Goal: Task Accomplishment & Management: Manage account settings

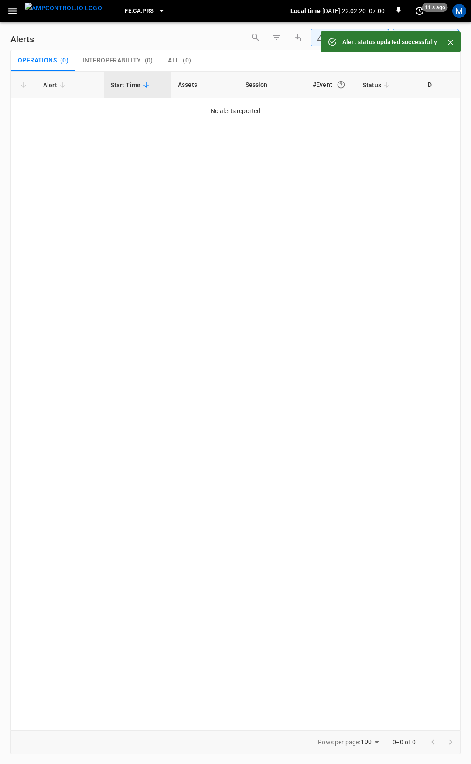
click at [14, 18] on button "button" at bounding box center [12, 11] width 18 height 16
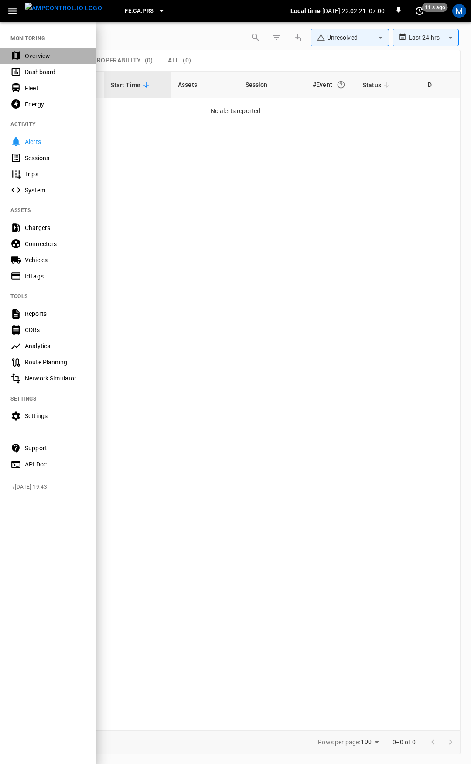
click at [40, 51] on div "Overview" at bounding box center [48, 56] width 96 height 16
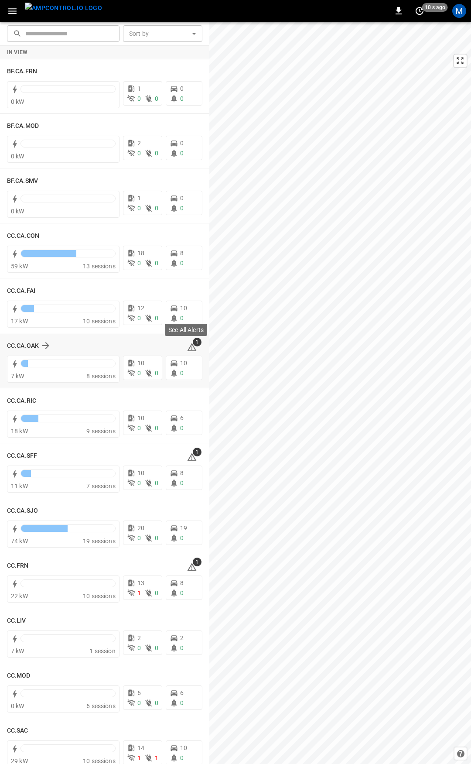
click at [187, 348] on icon at bounding box center [192, 347] width 10 height 10
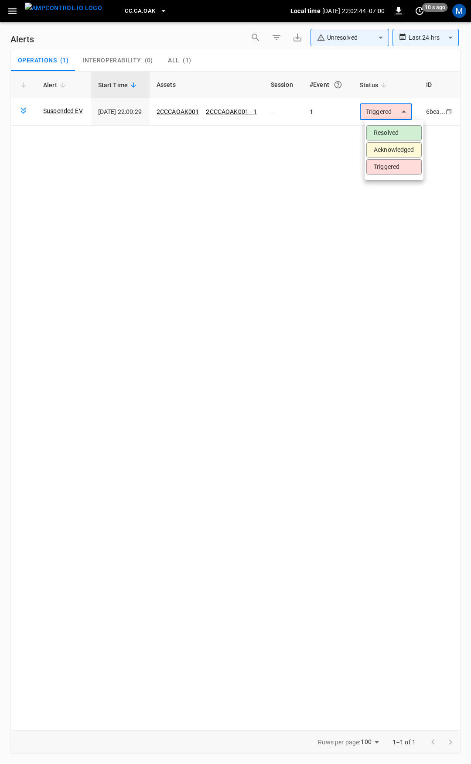
click at [377, 111] on body "**********" at bounding box center [235, 380] width 471 height 761
click at [392, 129] on li "Resolved" at bounding box center [393, 132] width 55 height 15
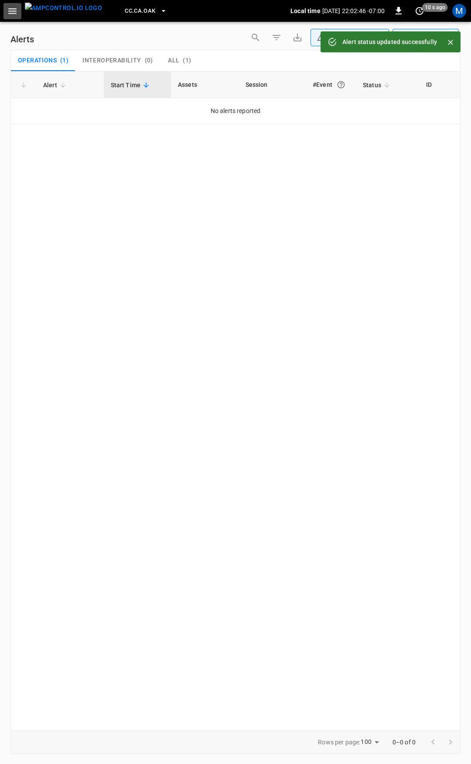
click at [16, 15] on icon "button" at bounding box center [12, 11] width 11 height 11
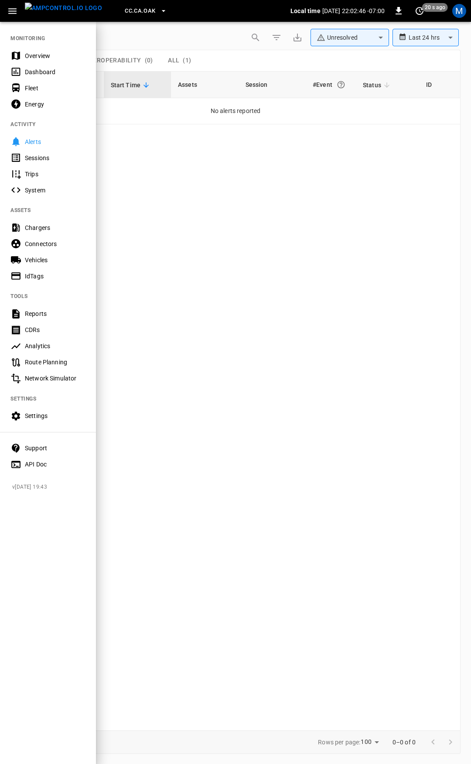
drag, startPoint x: 41, startPoint y: 59, endPoint x: 85, endPoint y: 150, distance: 101.1
click at [41, 58] on div "Overview" at bounding box center [55, 55] width 61 height 9
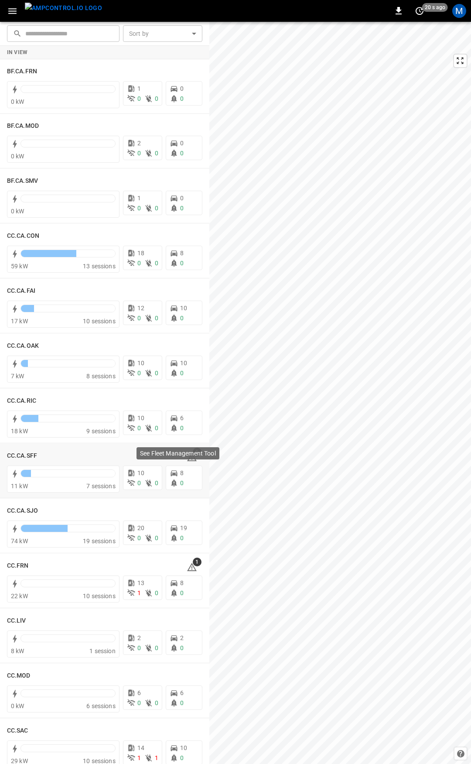
drag, startPoint x: 195, startPoint y: 465, endPoint x: 187, endPoint y: 456, distance: 12.4
click at [187, 456] on p "See Fleet Management Tool" at bounding box center [178, 453] width 76 height 9
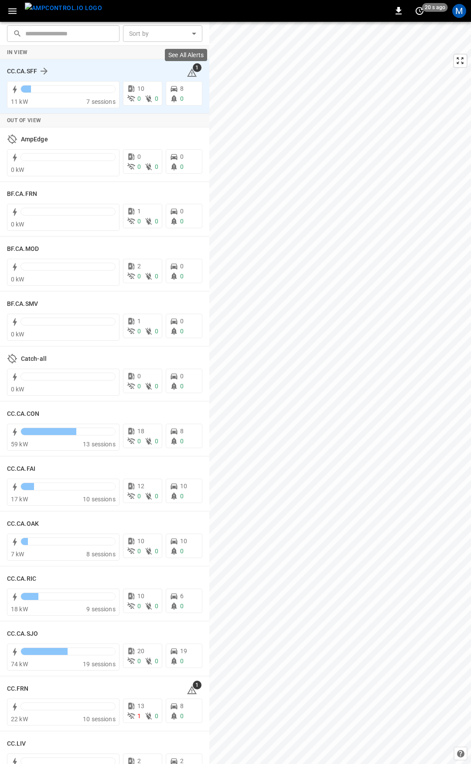
click at [191, 73] on icon at bounding box center [191, 73] width 1 height 3
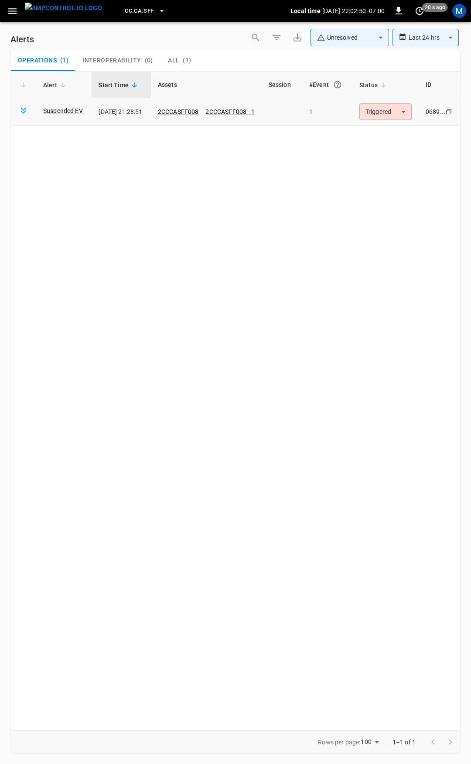
click at [385, 106] on body "**********" at bounding box center [235, 380] width 471 height 761
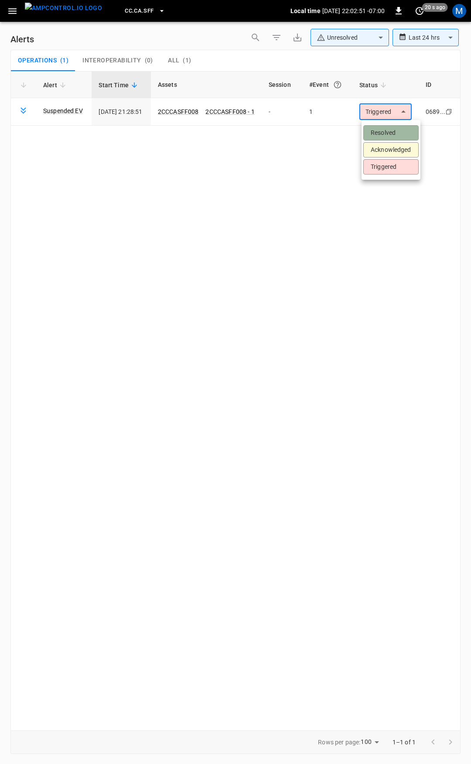
click at [394, 130] on li "Resolved" at bounding box center [390, 132] width 55 height 15
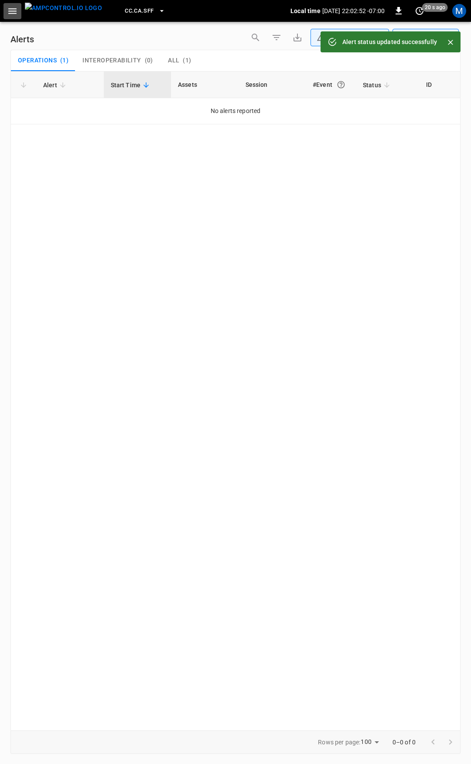
drag, startPoint x: 6, startPoint y: 9, endPoint x: 14, endPoint y: 19, distance: 12.4
click at [6, 10] on button "button" at bounding box center [12, 11] width 18 height 16
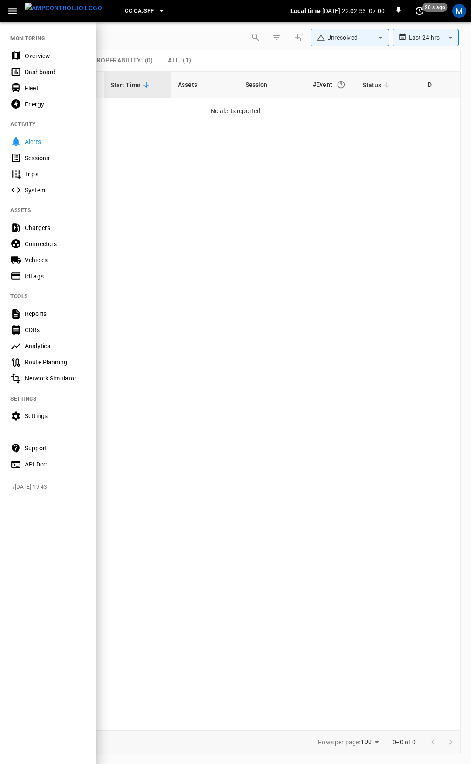
click at [53, 56] on div "Overview" at bounding box center [55, 55] width 61 height 9
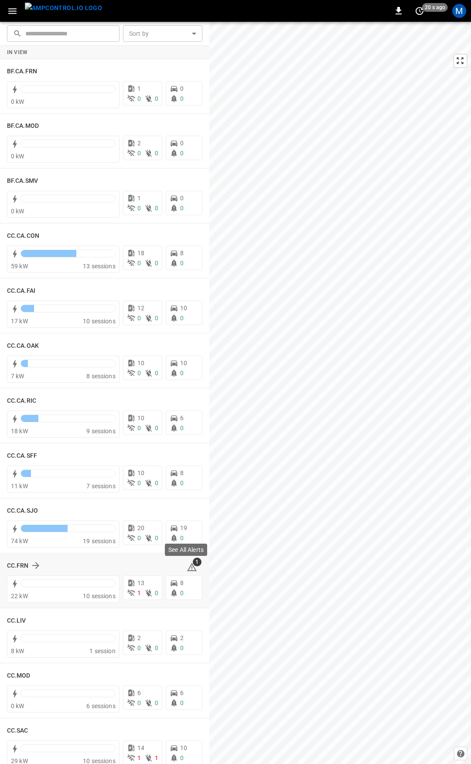
click at [193, 563] on span "1" at bounding box center [197, 561] width 9 height 9
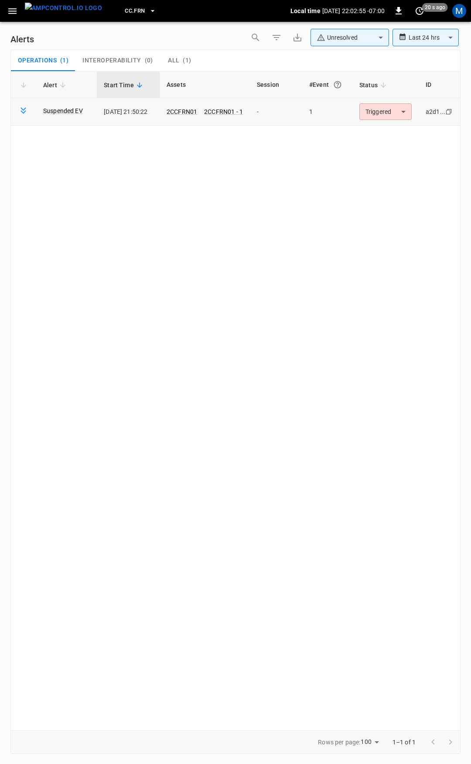
click at [362, 112] on body "**********" at bounding box center [235, 380] width 471 height 761
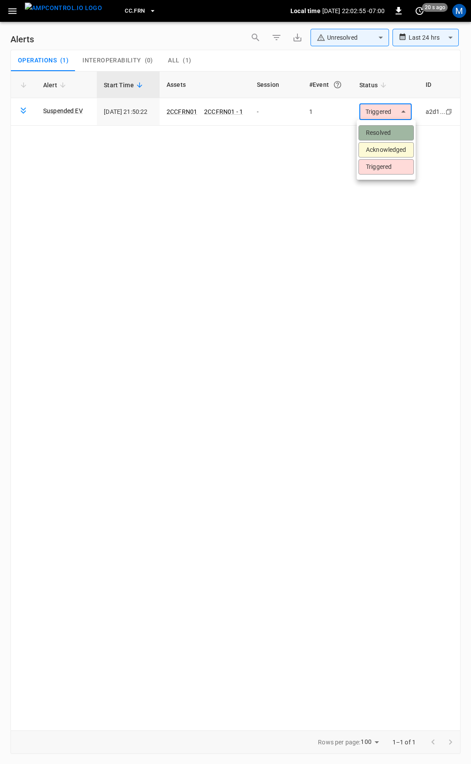
click at [377, 135] on li "Resolved" at bounding box center [386, 132] width 55 height 15
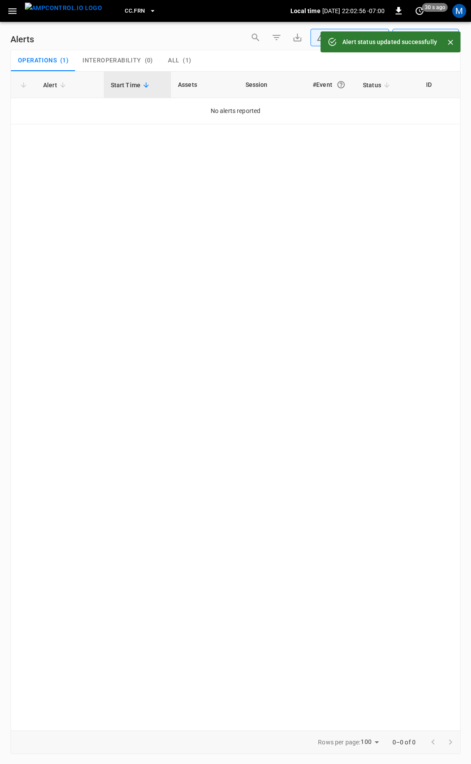
click at [12, 14] on icon "button" at bounding box center [12, 11] width 11 height 11
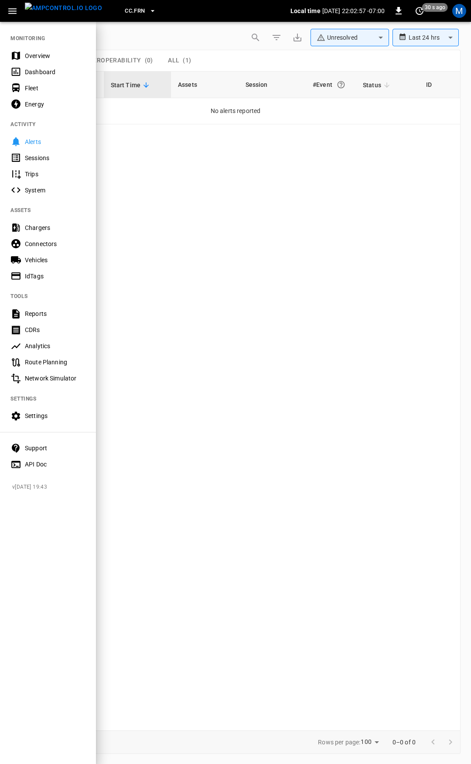
click at [34, 55] on div "Overview" at bounding box center [55, 55] width 61 height 9
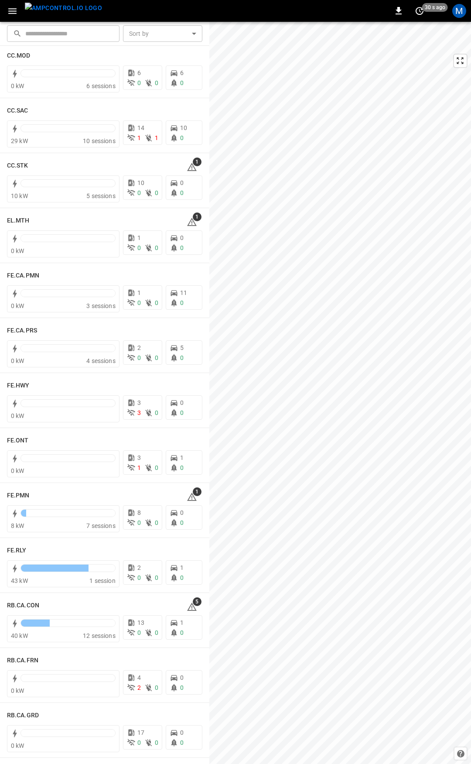
scroll to position [646, 0]
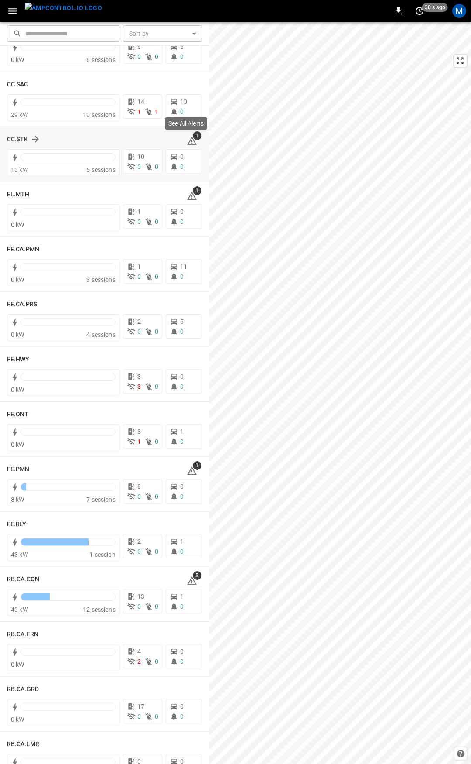
click at [187, 144] on icon at bounding box center [192, 141] width 10 height 8
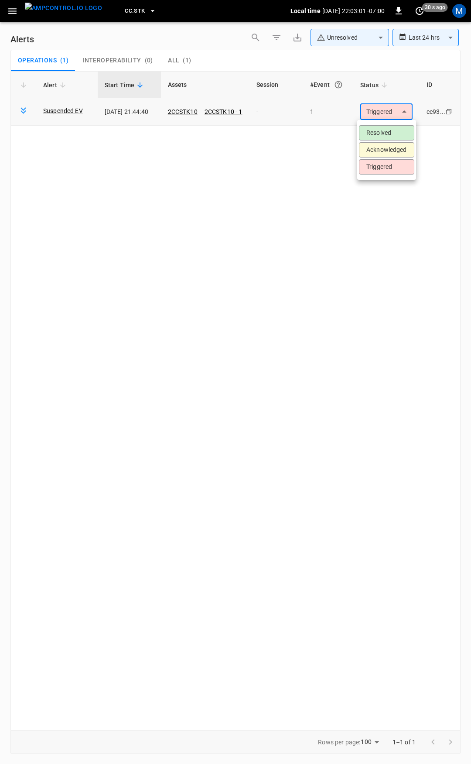
click at [374, 108] on body "**********" at bounding box center [235, 380] width 471 height 761
click at [376, 130] on li "Resolved" at bounding box center [386, 132] width 55 height 15
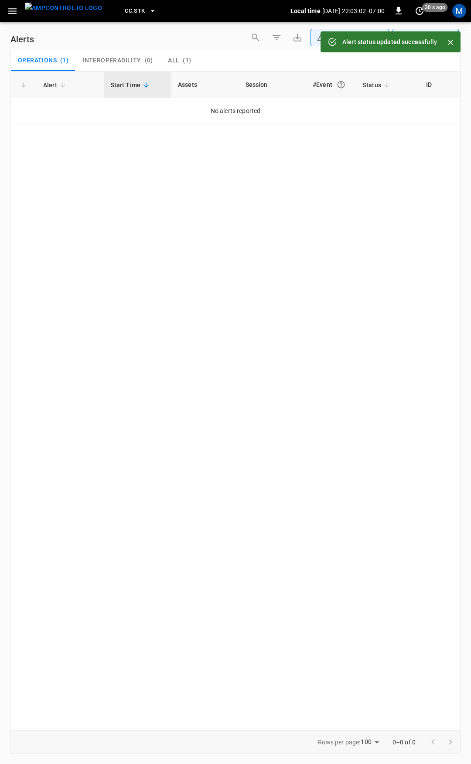
click at [15, 18] on button "button" at bounding box center [12, 11] width 18 height 16
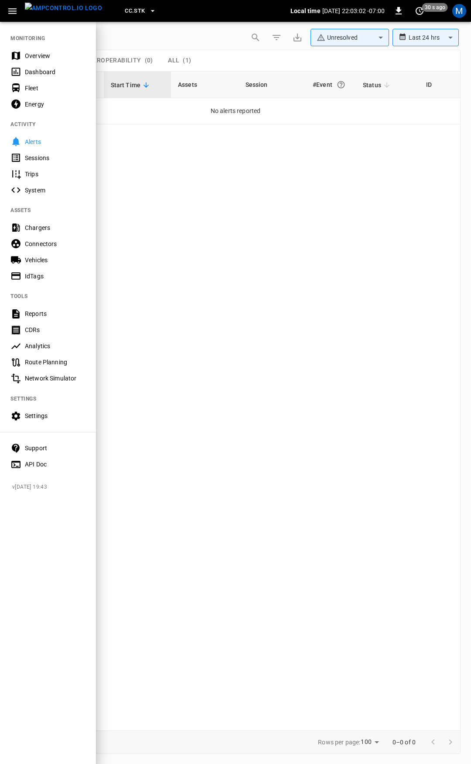
click at [33, 58] on div "Overview" at bounding box center [55, 55] width 61 height 9
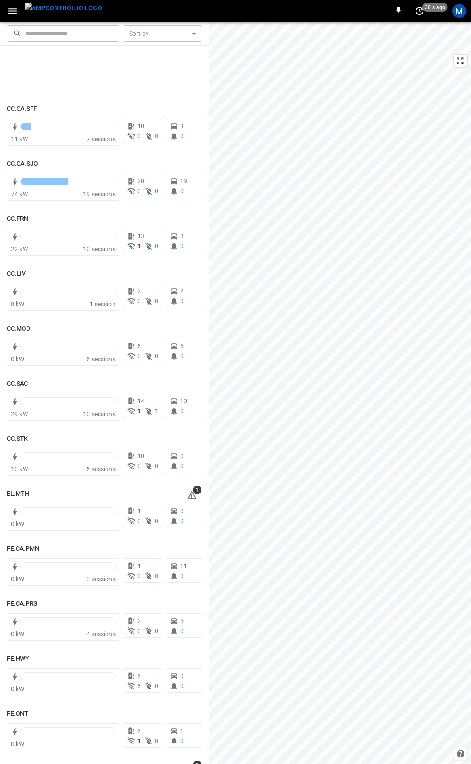
scroll to position [497, 0]
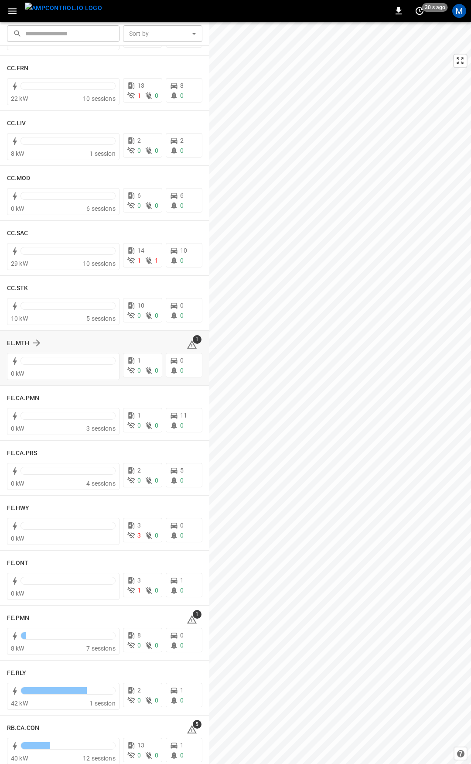
click at [191, 344] on icon at bounding box center [191, 345] width 1 height 3
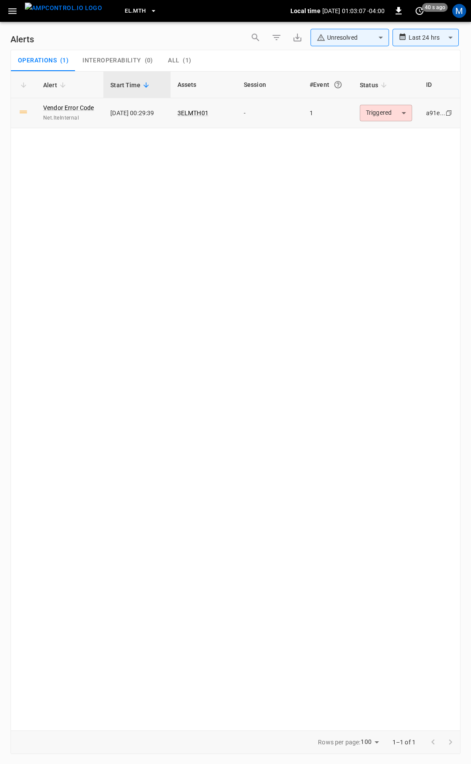
click at [362, 96] on th "Status" at bounding box center [386, 85] width 66 height 27
click at [372, 109] on body "**********" at bounding box center [235, 380] width 471 height 761
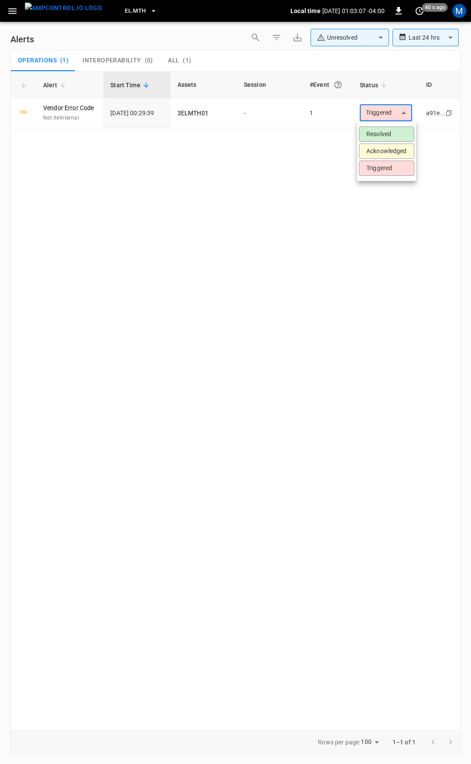
drag, startPoint x: 372, startPoint y: 128, endPoint x: 363, endPoint y: 142, distance: 16.6
click at [372, 128] on li "Resolved" at bounding box center [386, 133] width 55 height 15
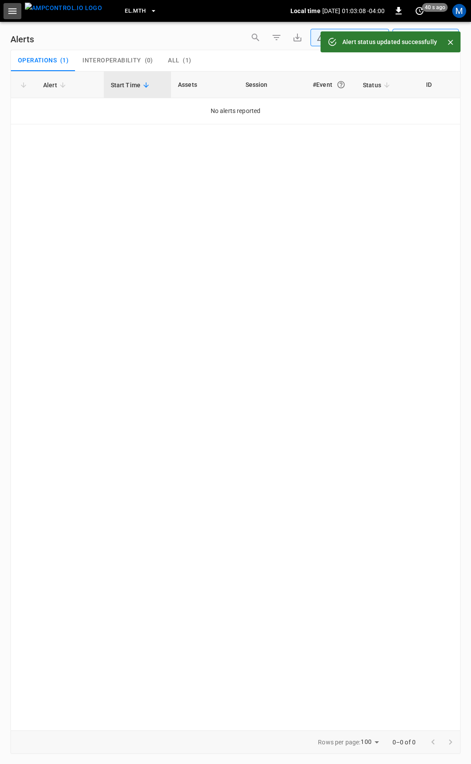
click at [12, 14] on icon "button" at bounding box center [12, 11] width 11 height 11
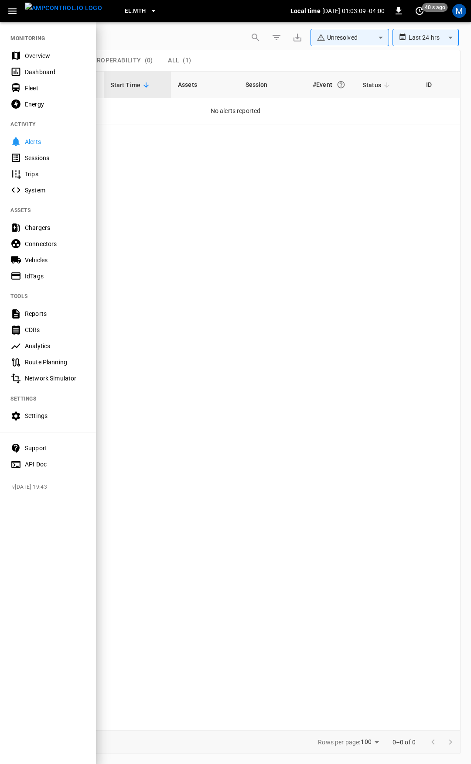
click at [48, 64] on div "Dashboard" at bounding box center [48, 72] width 96 height 16
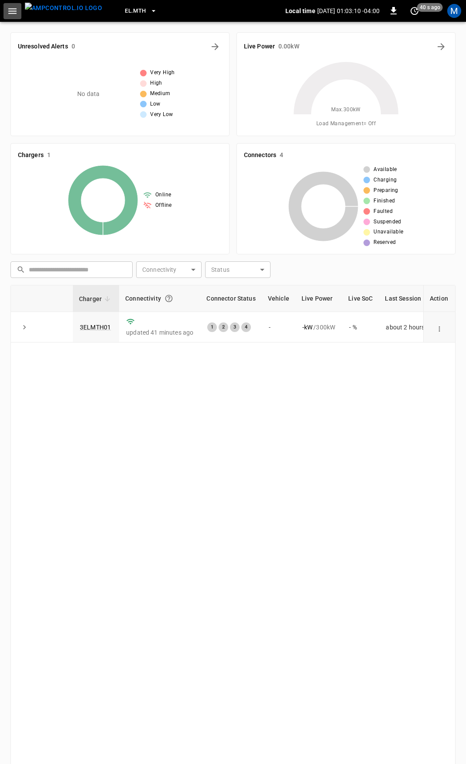
click at [10, 9] on icon "button" at bounding box center [12, 11] width 8 height 6
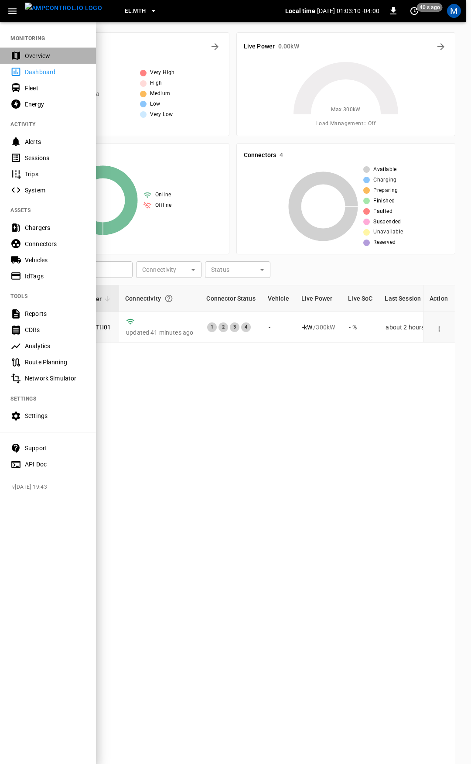
drag, startPoint x: 44, startPoint y: 55, endPoint x: 92, endPoint y: 99, distance: 65.7
click at [44, 55] on div "Overview" at bounding box center [55, 55] width 61 height 9
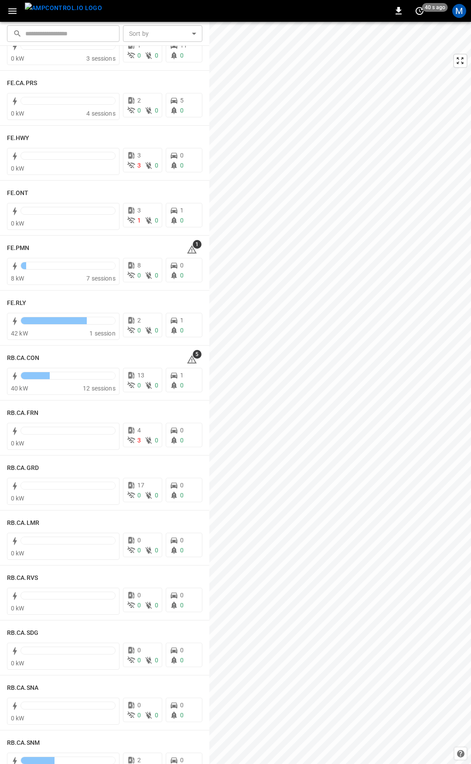
scroll to position [868, 0]
click at [185, 250] on div "See Fleet Management Tool" at bounding box center [178, 245] width 83 height 12
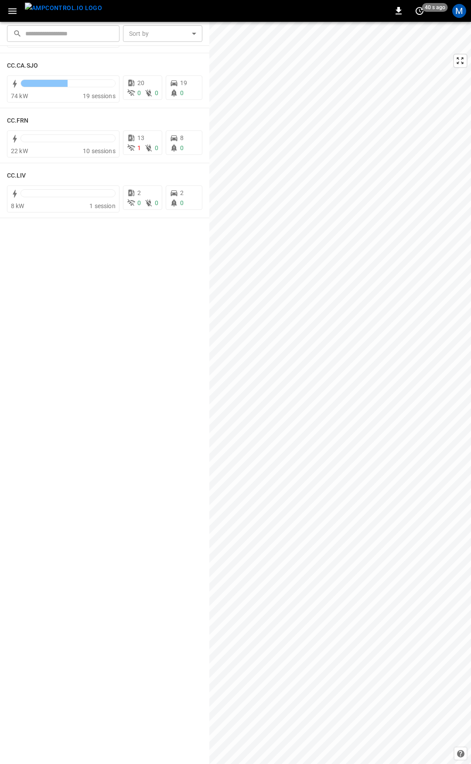
scroll to position [0, 0]
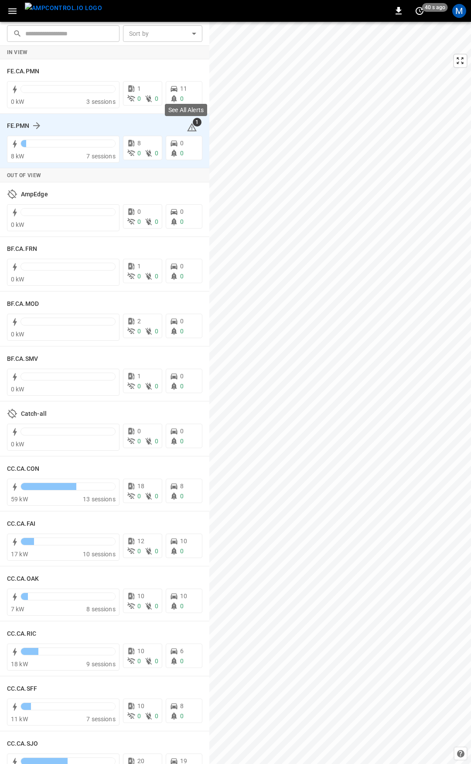
click at [187, 125] on icon at bounding box center [192, 127] width 10 height 8
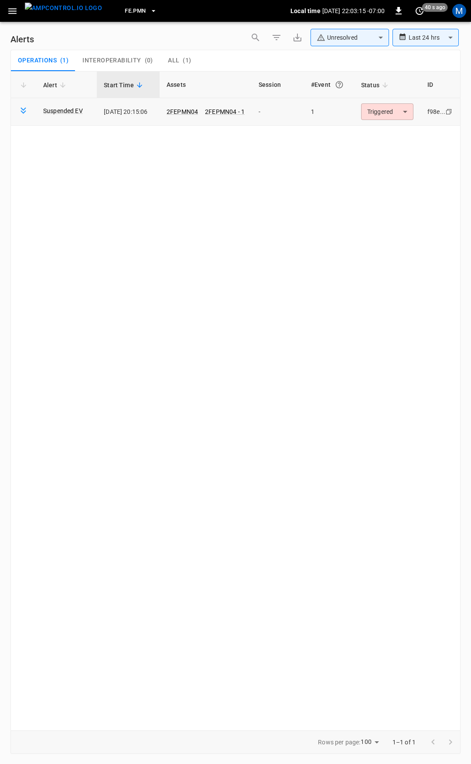
click at [389, 111] on body "**********" at bounding box center [235, 380] width 471 height 761
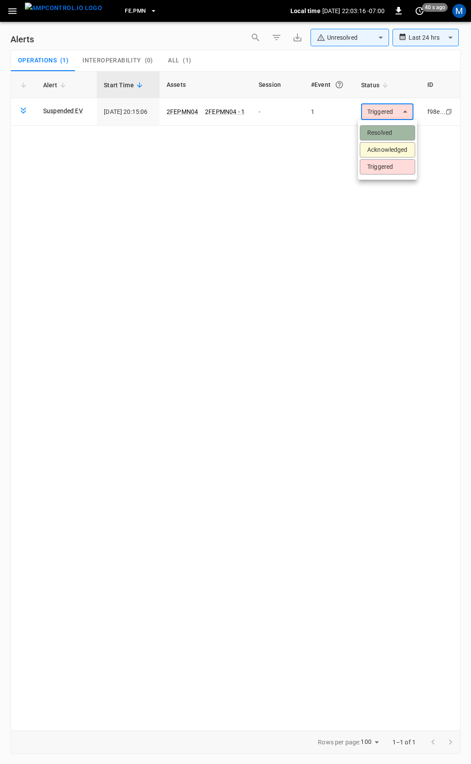
click at [386, 133] on li "Resolved" at bounding box center [387, 132] width 55 height 15
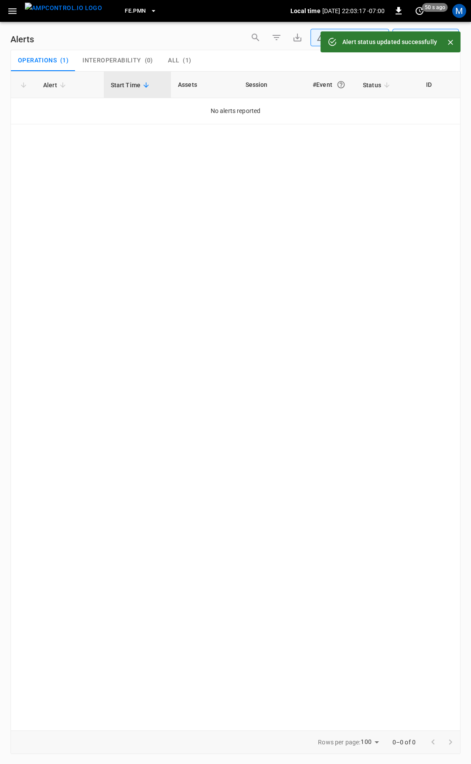
click at [9, 11] on icon "button" at bounding box center [12, 11] width 8 height 6
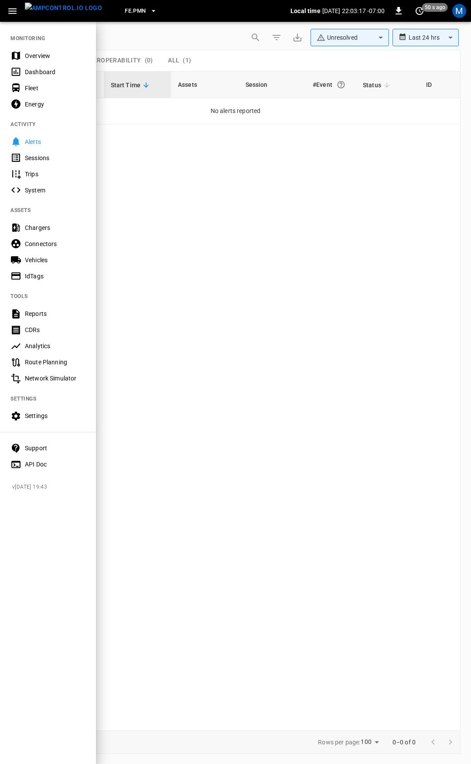
click at [43, 57] on div "Overview" at bounding box center [55, 55] width 61 height 9
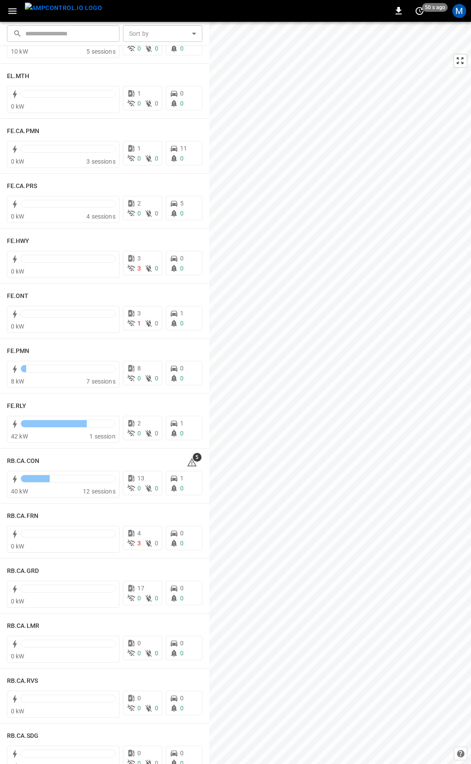
scroll to position [864, 0]
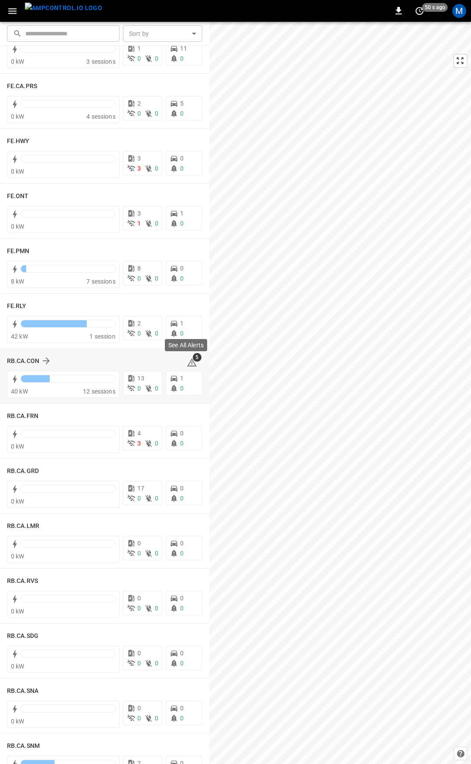
click at [188, 364] on icon at bounding box center [192, 362] width 10 height 10
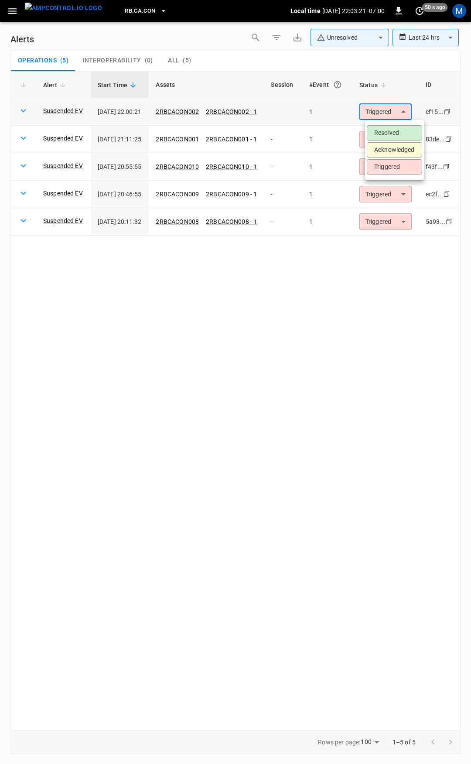
drag, startPoint x: 403, startPoint y: 109, endPoint x: 403, endPoint y: 116, distance: 7.4
click at [403, 110] on body "**********" at bounding box center [235, 380] width 471 height 761
click at [400, 129] on li "Resolved" at bounding box center [394, 132] width 55 height 15
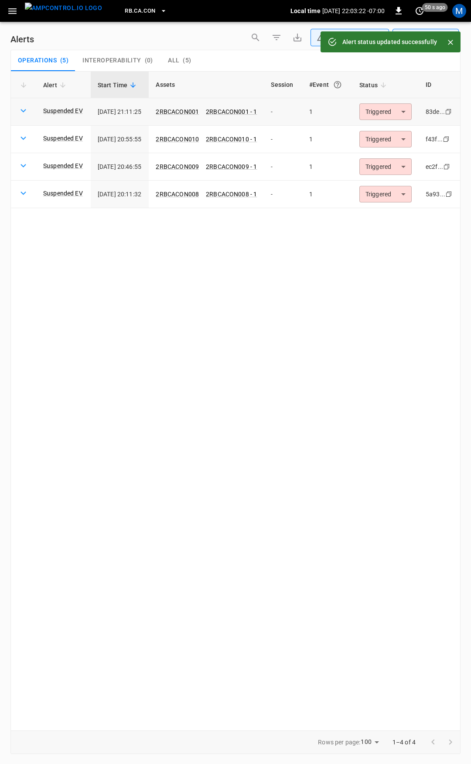
click at [390, 112] on body "**********" at bounding box center [235, 380] width 471 height 761
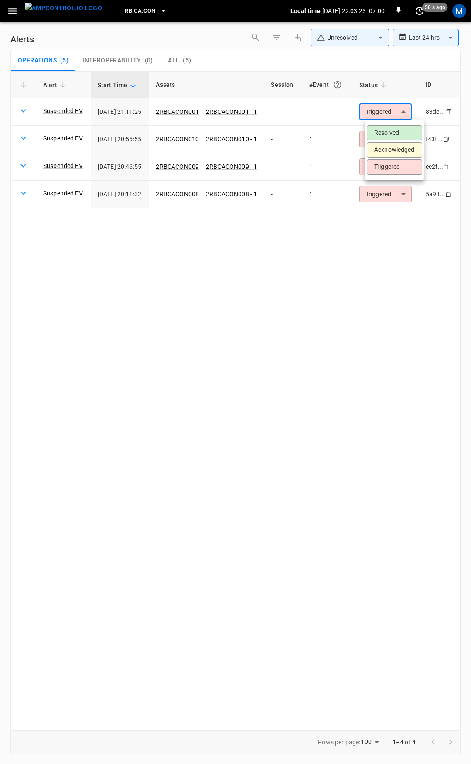
click at [389, 135] on li "Resolved" at bounding box center [394, 132] width 55 height 15
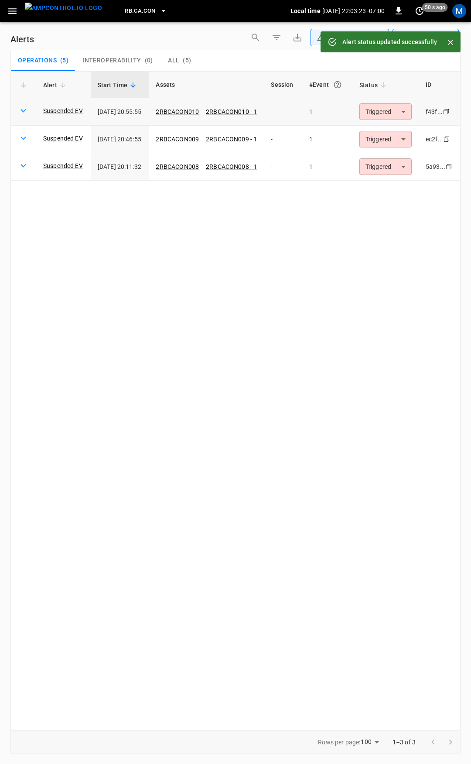
click at [390, 111] on body "**********" at bounding box center [235, 380] width 471 height 761
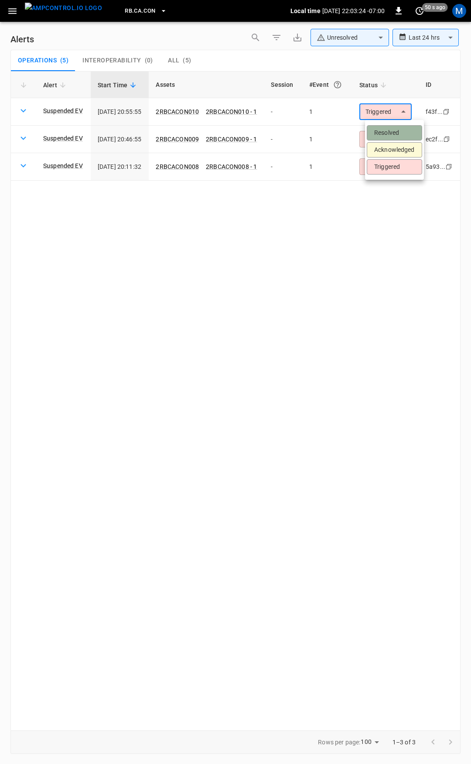
click at [391, 126] on li "Resolved" at bounding box center [394, 132] width 55 height 15
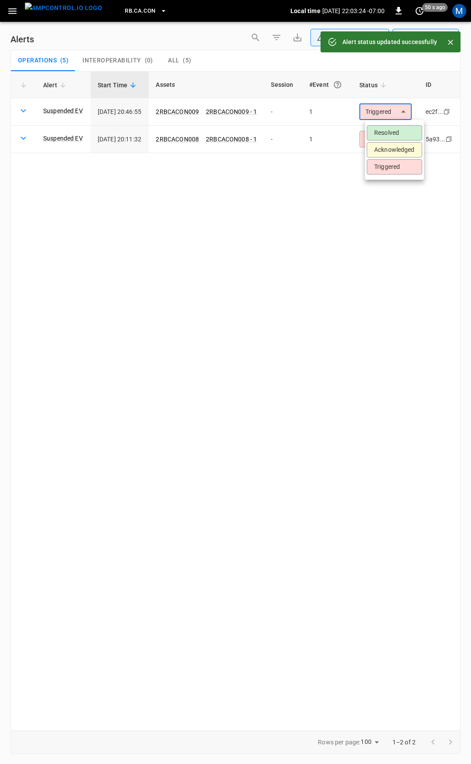
click at [390, 109] on body "**********" at bounding box center [235, 380] width 471 height 761
click at [388, 130] on li "Resolved" at bounding box center [394, 132] width 55 height 15
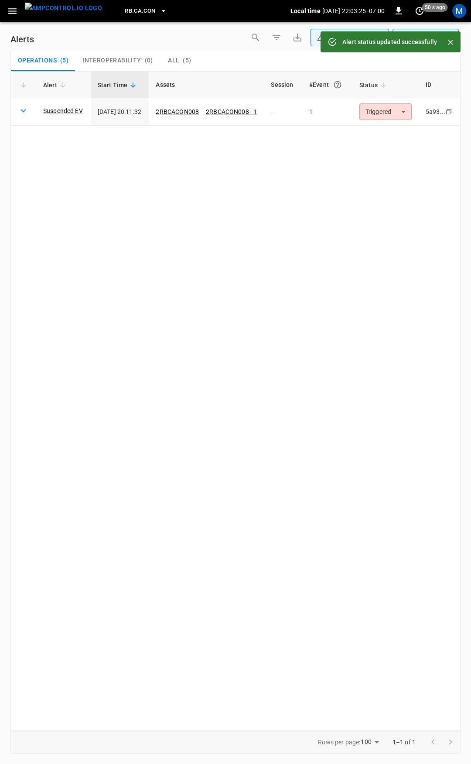
click at [386, 114] on body "**********" at bounding box center [235, 380] width 471 height 761
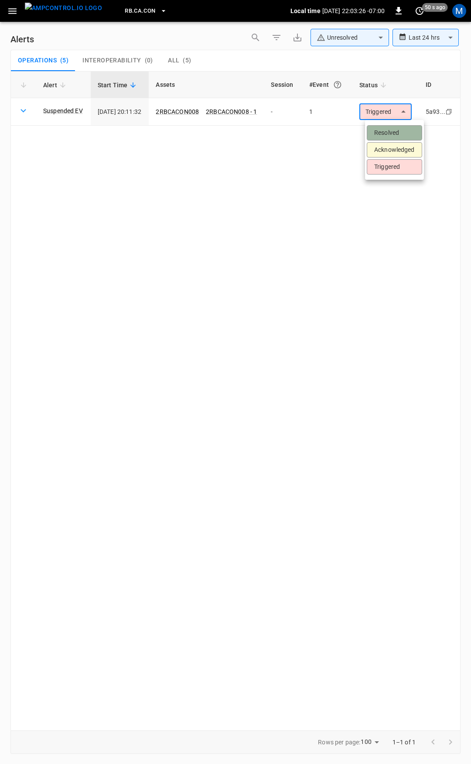
drag, startPoint x: 386, startPoint y: 130, endPoint x: 337, endPoint y: 117, distance: 51.0
click at [387, 130] on li "Resolved" at bounding box center [394, 132] width 55 height 15
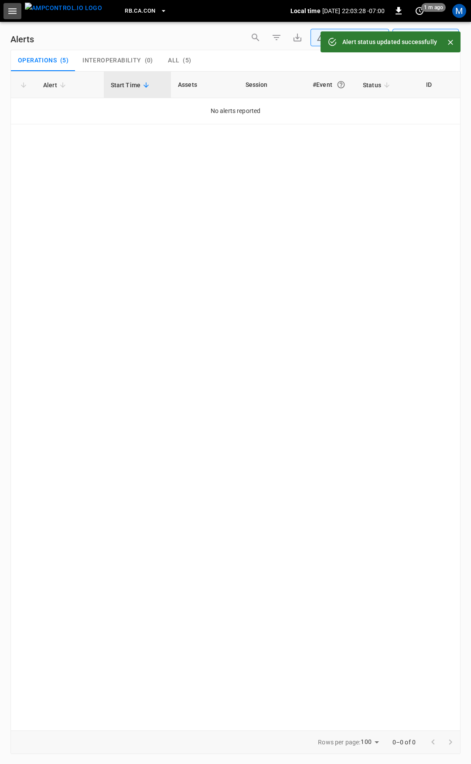
click at [12, 10] on icon "button" at bounding box center [12, 11] width 8 height 6
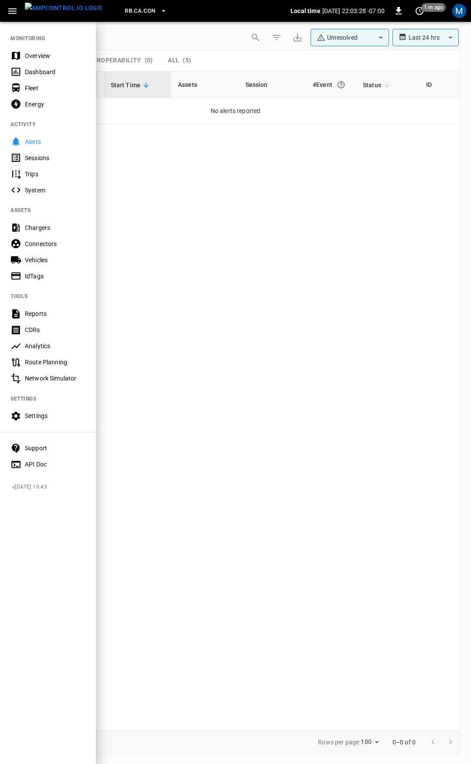
click at [51, 55] on div "Overview" at bounding box center [55, 55] width 61 height 9
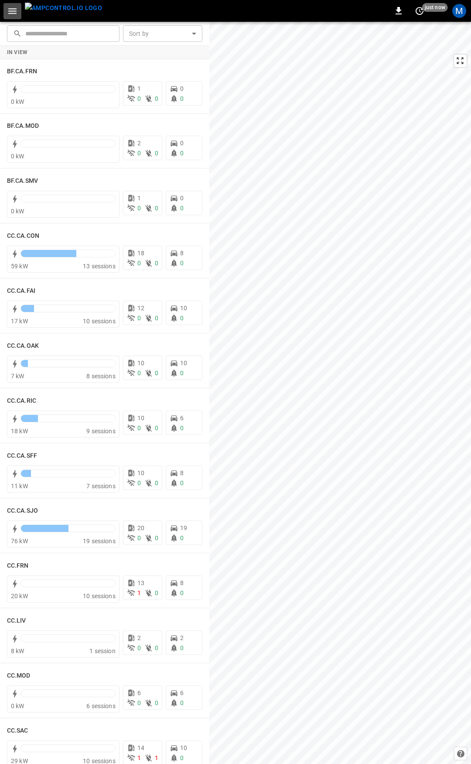
click at [15, 11] on icon "button" at bounding box center [12, 11] width 8 height 6
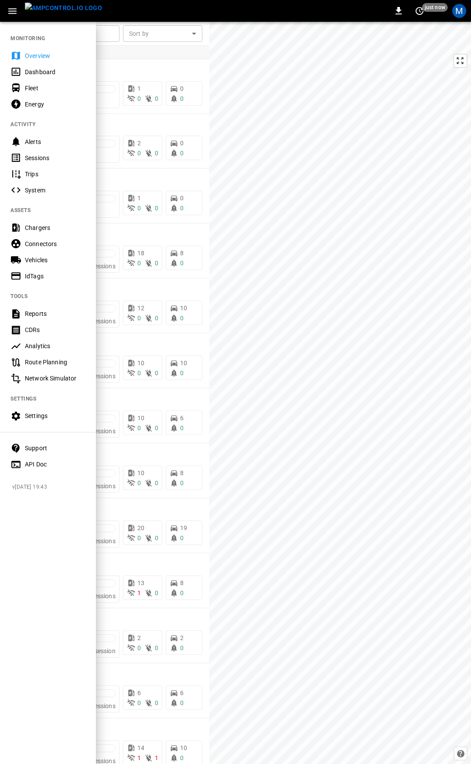
click at [32, 50] on div "Overview" at bounding box center [48, 56] width 96 height 16
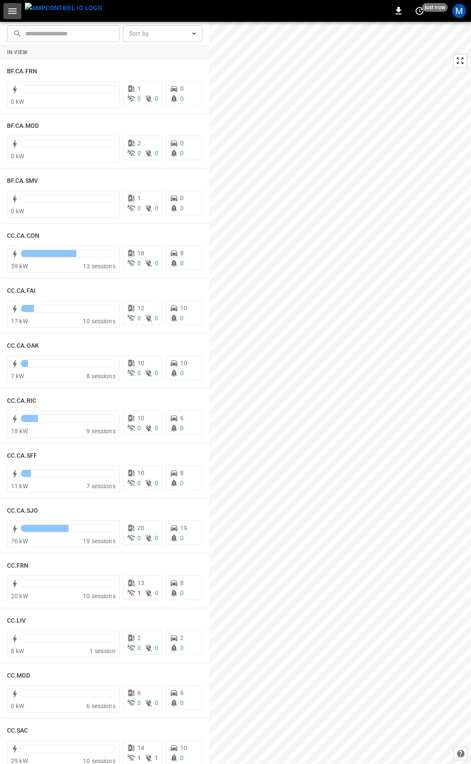
click at [10, 14] on icon "button" at bounding box center [12, 11] width 11 height 11
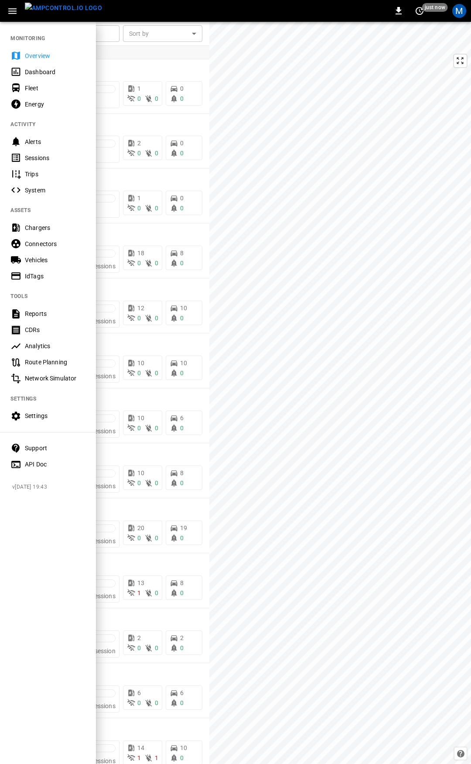
click at [49, 54] on div "Overview" at bounding box center [55, 55] width 61 height 9
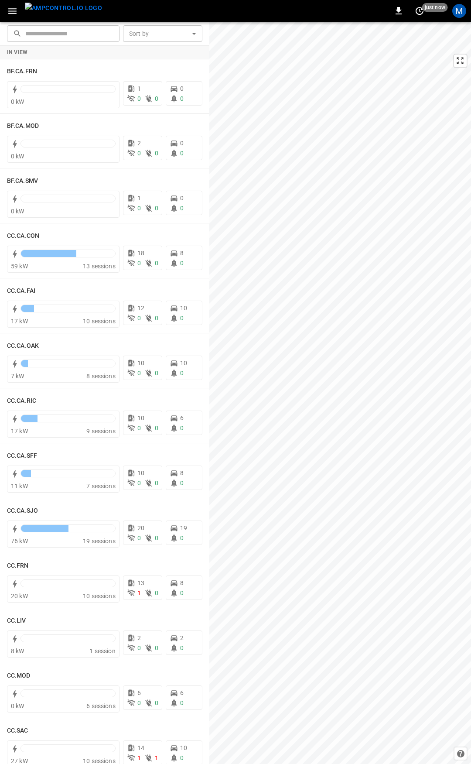
click at [10, 12] on icon "button" at bounding box center [12, 11] width 11 height 11
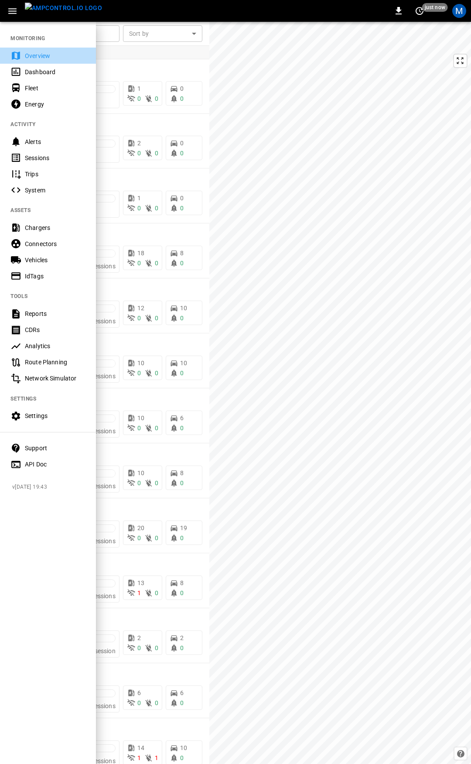
click at [39, 50] on div "Overview" at bounding box center [48, 56] width 96 height 16
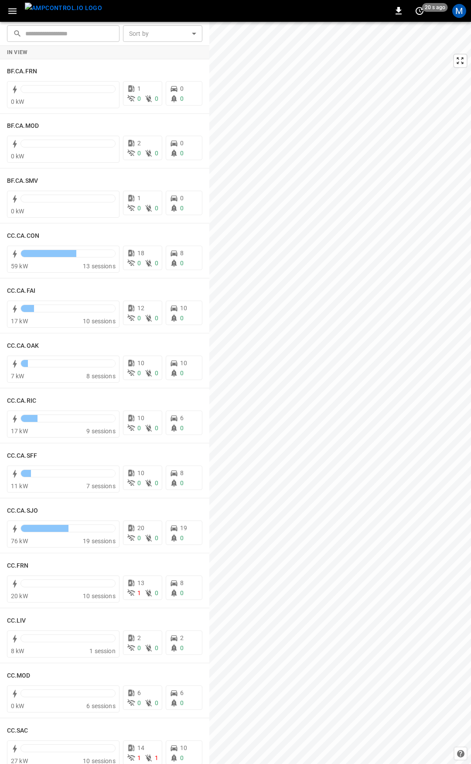
click at [11, 14] on icon "button" at bounding box center [12, 11] width 11 height 11
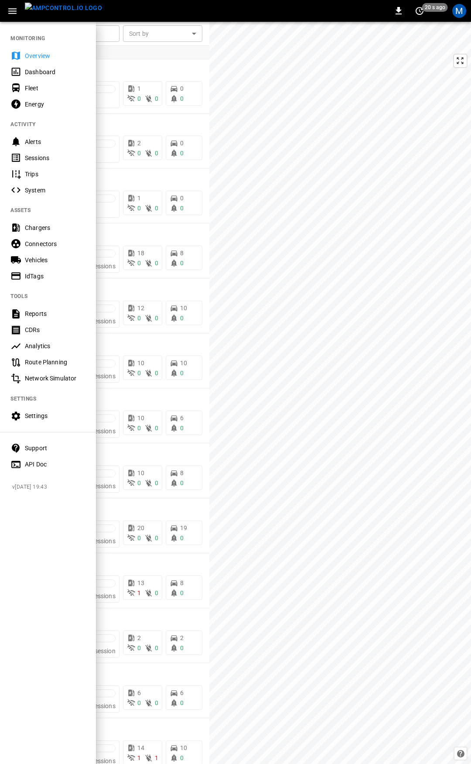
click at [37, 55] on div "Overview" at bounding box center [55, 55] width 61 height 9
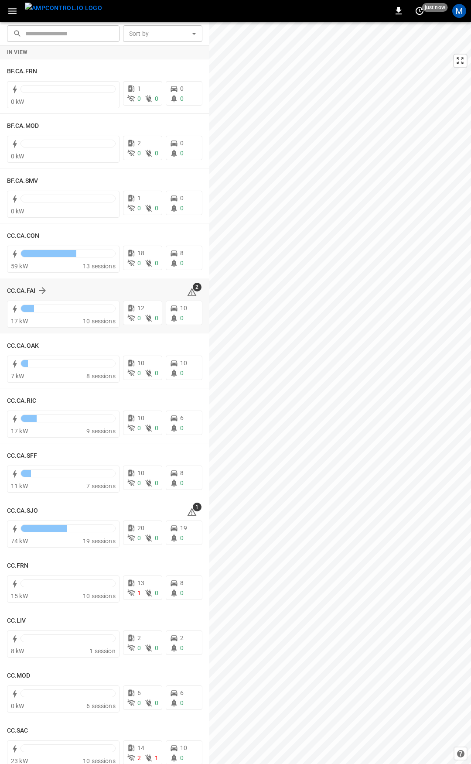
click at [189, 291] on icon at bounding box center [192, 292] width 10 height 10
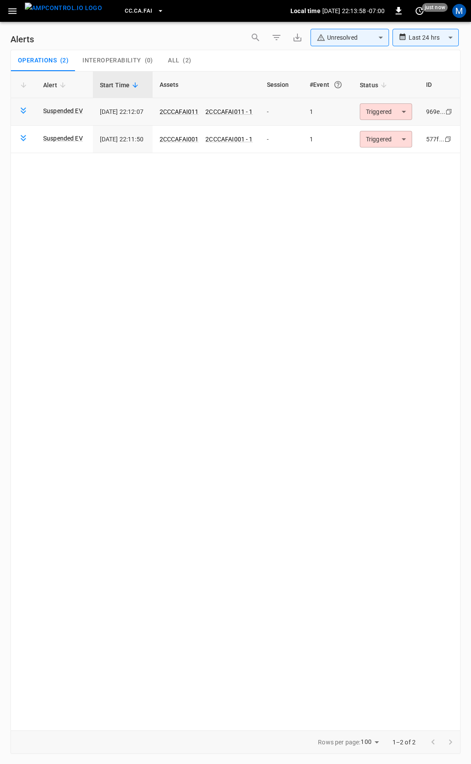
click at [395, 114] on body "**********" at bounding box center [235, 380] width 471 height 761
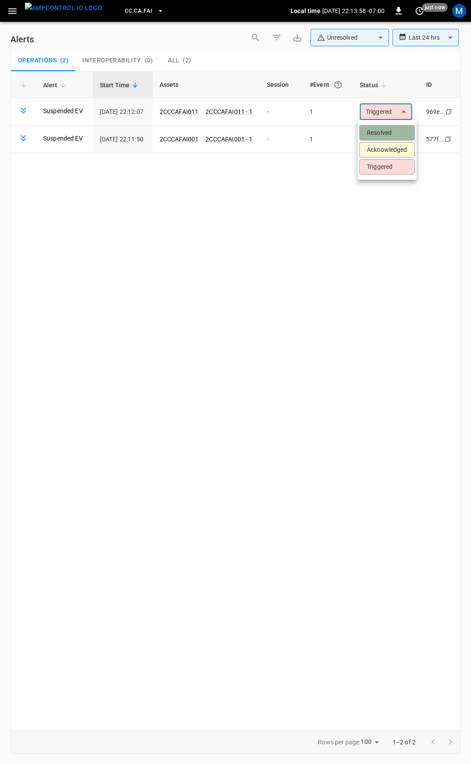
click at [390, 133] on li "Resolved" at bounding box center [386, 132] width 55 height 15
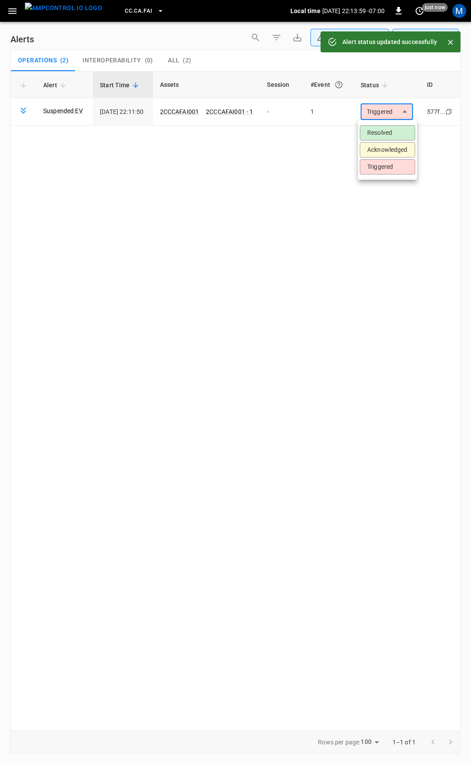
click at [397, 117] on body "**********" at bounding box center [235, 380] width 471 height 761
click at [393, 134] on li "Resolved" at bounding box center [387, 132] width 55 height 15
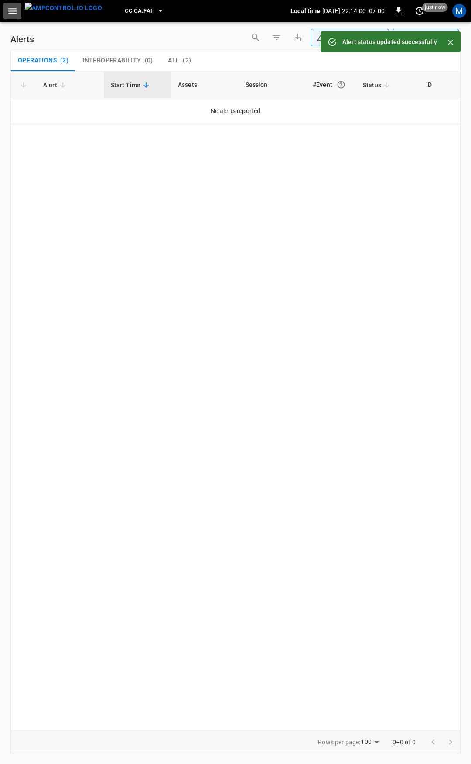
click at [10, 9] on icon "button" at bounding box center [12, 11] width 11 height 11
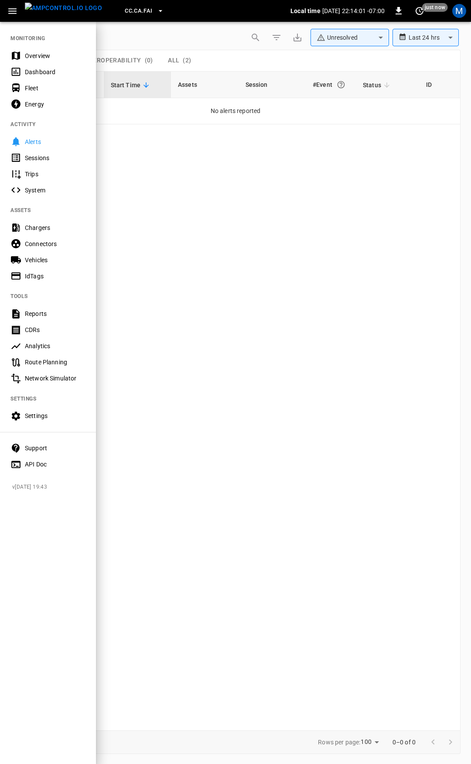
click at [35, 55] on div "Overview" at bounding box center [55, 55] width 61 height 9
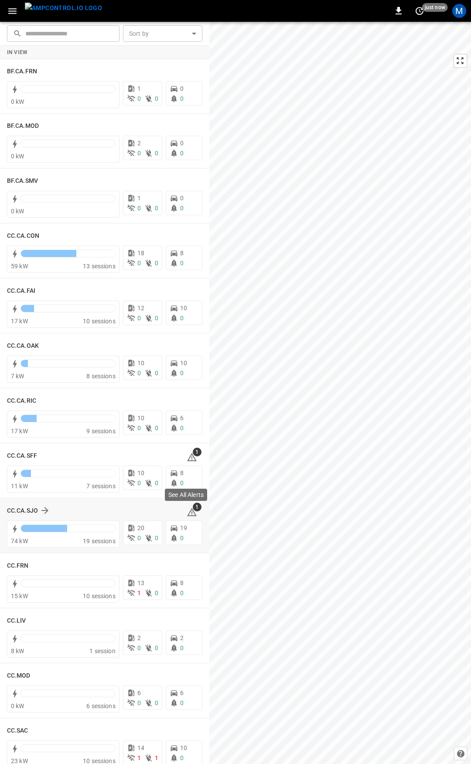
click at [187, 512] on icon at bounding box center [192, 512] width 10 height 10
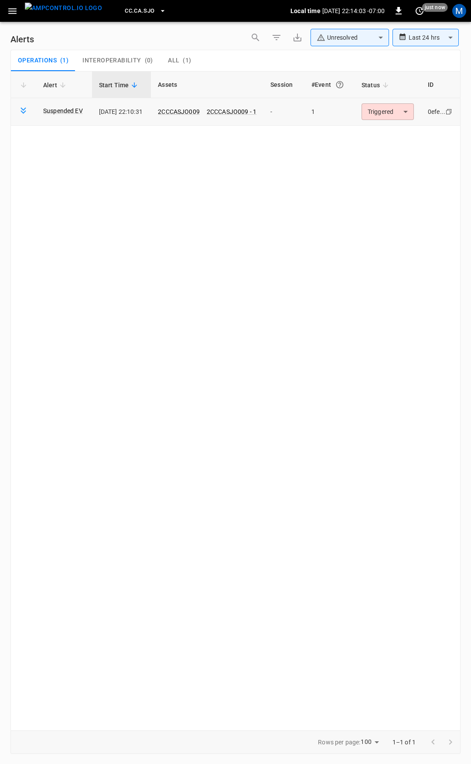
click at [396, 107] on body "**********" at bounding box center [235, 380] width 471 height 761
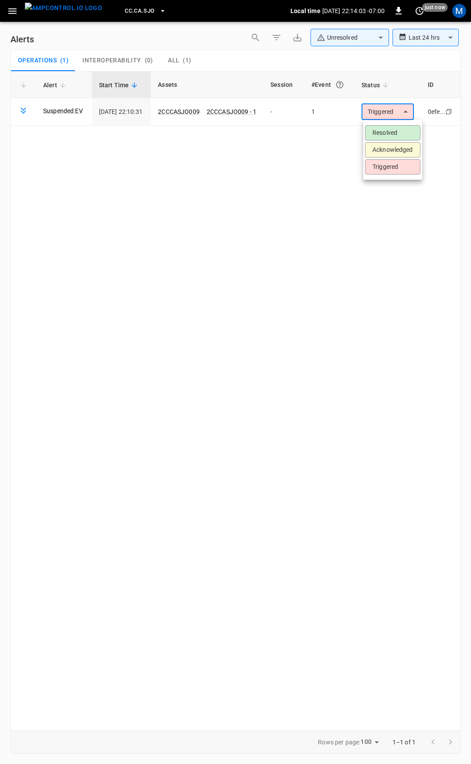
click at [394, 129] on li "Resolved" at bounding box center [392, 132] width 55 height 15
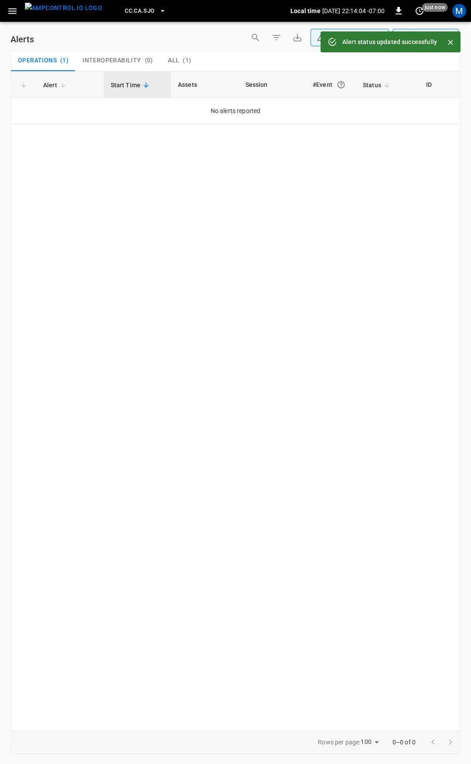
click at [13, 13] on icon "button" at bounding box center [12, 11] width 11 height 11
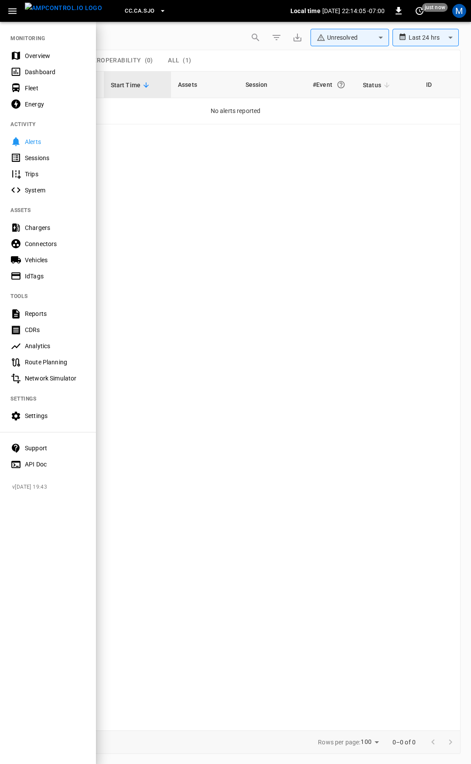
click at [39, 48] on div "Overview" at bounding box center [48, 56] width 96 height 16
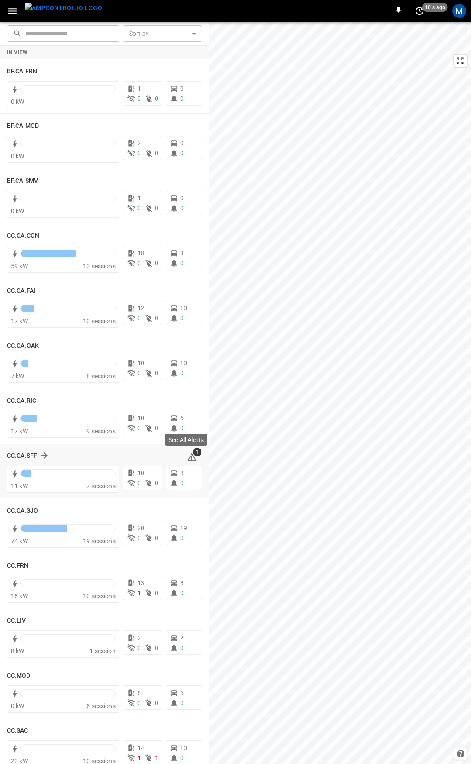
click at [189, 459] on icon at bounding box center [192, 457] width 10 height 10
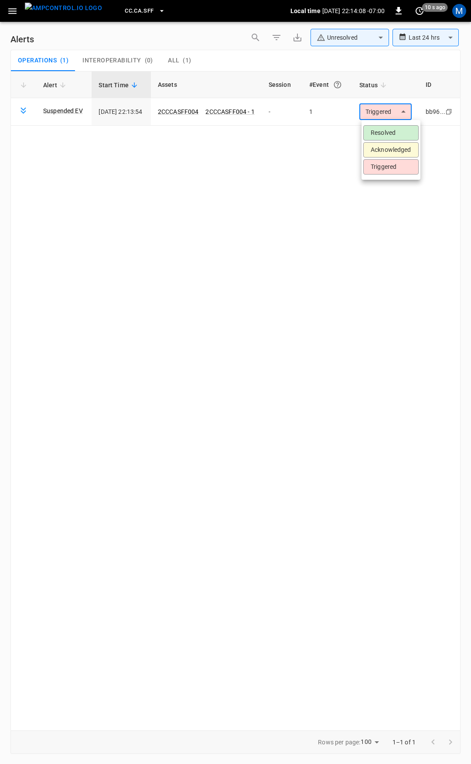
drag, startPoint x: 387, startPoint y: 109, endPoint x: 387, endPoint y: 131, distance: 21.8
click at [387, 110] on body "**********" at bounding box center [235, 380] width 471 height 761
click at [387, 131] on li "Resolved" at bounding box center [390, 132] width 55 height 15
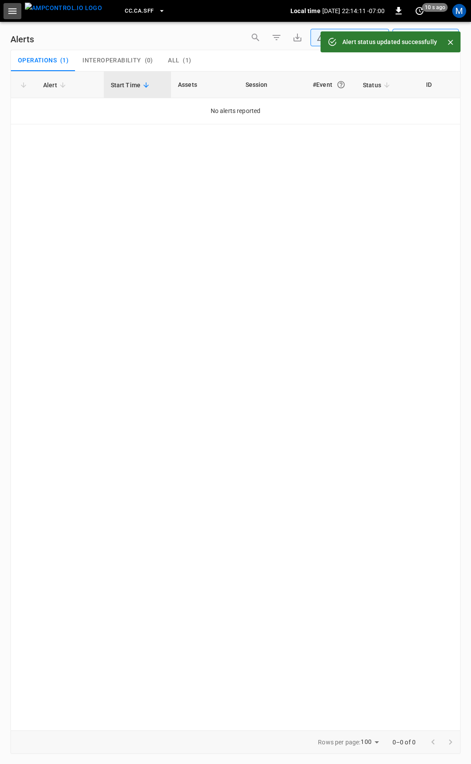
click at [10, 12] on icon "button" at bounding box center [12, 11] width 11 height 11
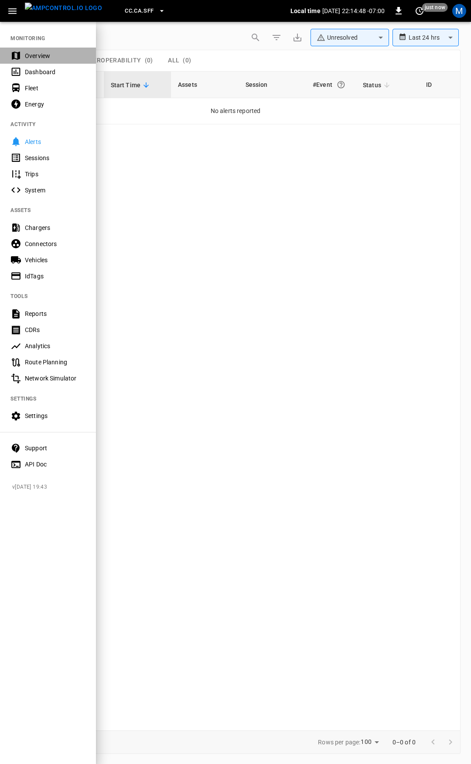
click at [34, 56] on div "Overview" at bounding box center [55, 55] width 61 height 9
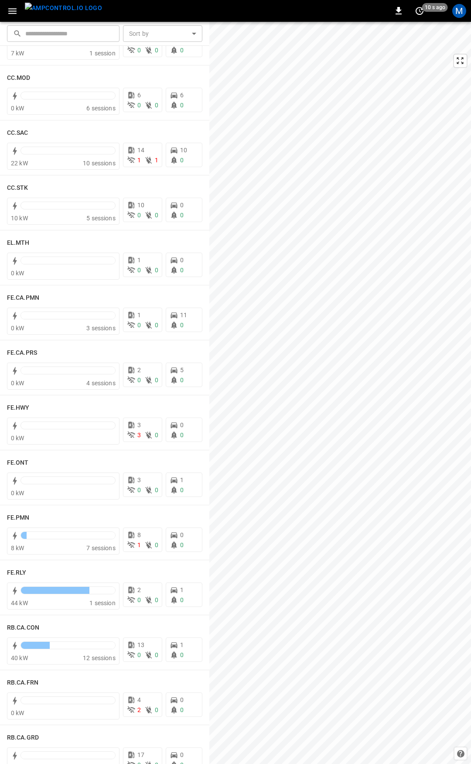
scroll to position [598, 0]
click at [20, 514] on h6 "FE.PMN" at bounding box center [18, 517] width 23 height 10
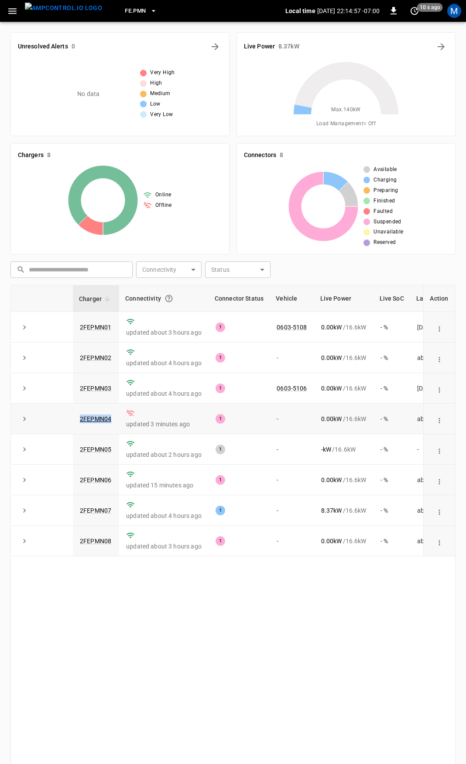
drag, startPoint x: 114, startPoint y: 422, endPoint x: 74, endPoint y: 422, distance: 40.1
click at [74, 422] on td "2FEPMN04" at bounding box center [96, 418] width 46 height 31
copy link "2FEPMN04"
click at [9, 12] on icon "button" at bounding box center [12, 11] width 11 height 11
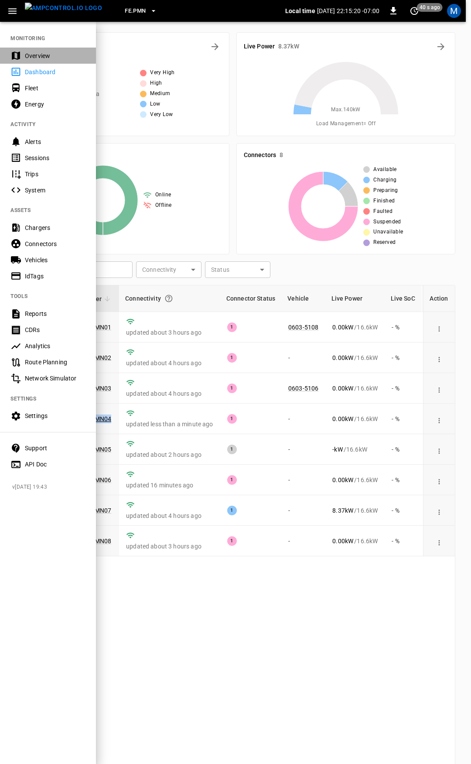
drag, startPoint x: 42, startPoint y: 51, endPoint x: 92, endPoint y: 111, distance: 78.4
click at [43, 51] on div "Overview" at bounding box center [48, 56] width 96 height 16
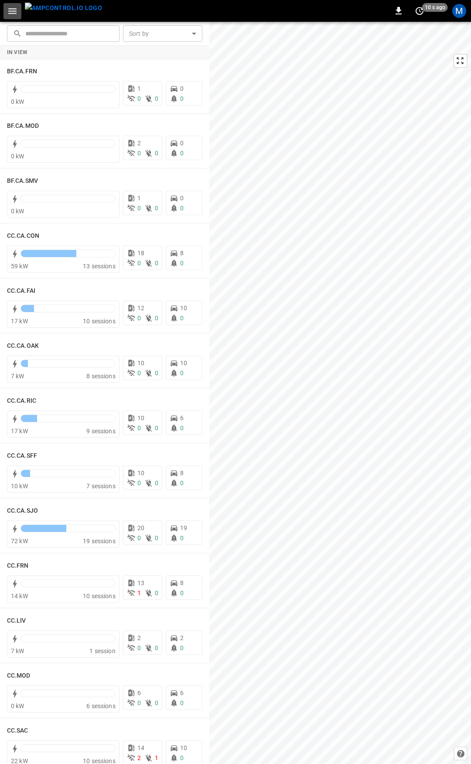
click at [11, 12] on icon "button" at bounding box center [12, 11] width 11 height 11
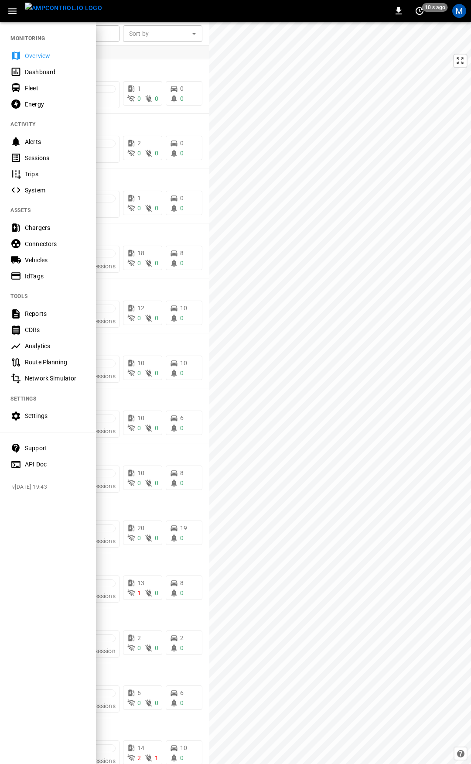
click at [47, 54] on div "Overview" at bounding box center [55, 55] width 61 height 9
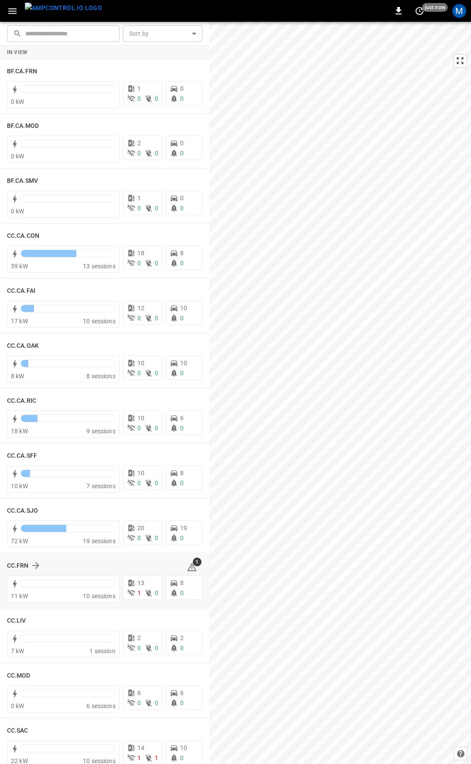
click at [187, 565] on icon at bounding box center [192, 567] width 10 height 8
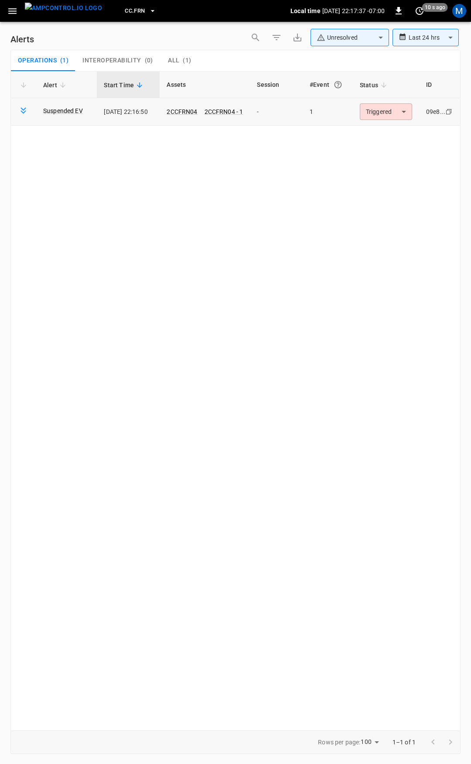
click at [379, 110] on body "**********" at bounding box center [235, 380] width 471 height 761
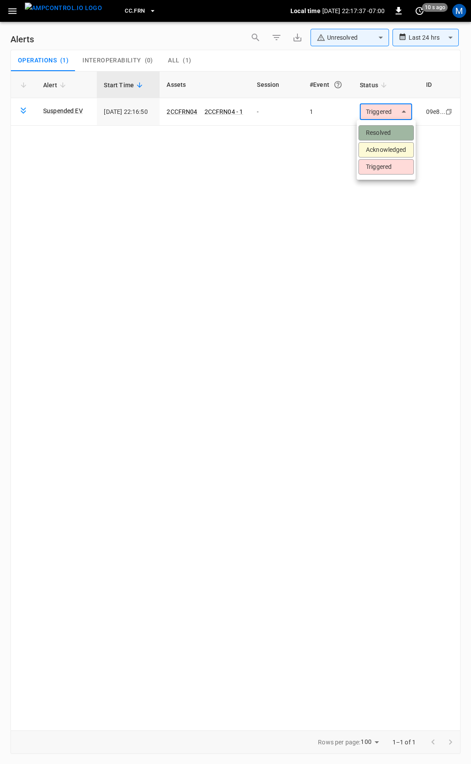
click at [387, 129] on li "Resolved" at bounding box center [386, 132] width 55 height 15
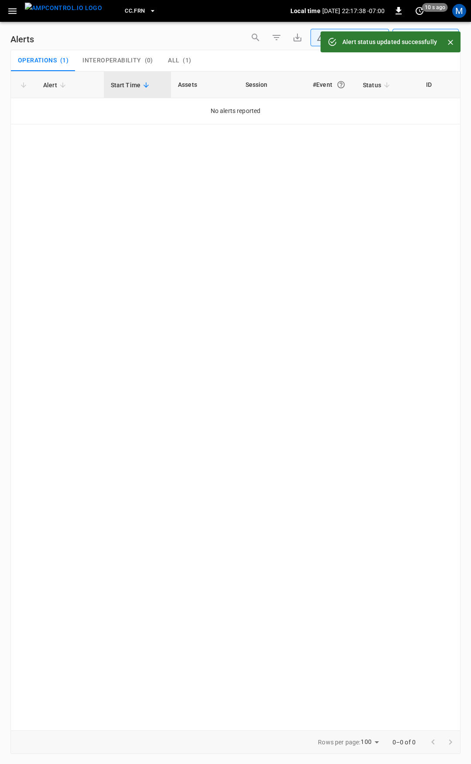
click at [16, 12] on icon "button" at bounding box center [12, 11] width 11 height 11
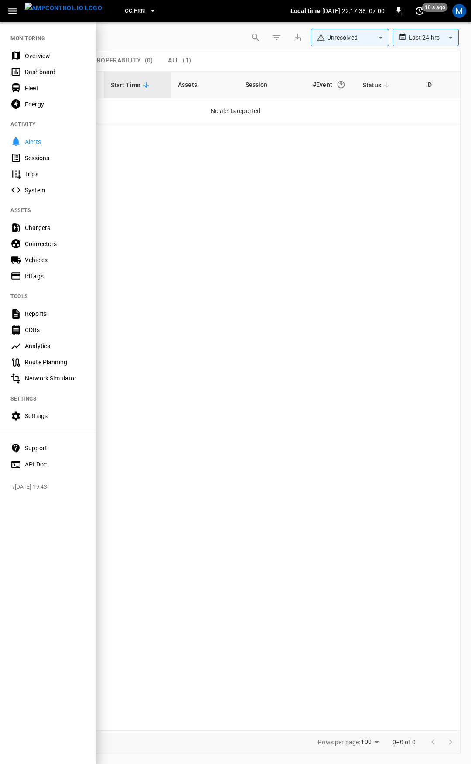
drag, startPoint x: 25, startPoint y: 49, endPoint x: 54, endPoint y: 74, distance: 38.0
click at [25, 49] on div "Overview" at bounding box center [48, 56] width 96 height 16
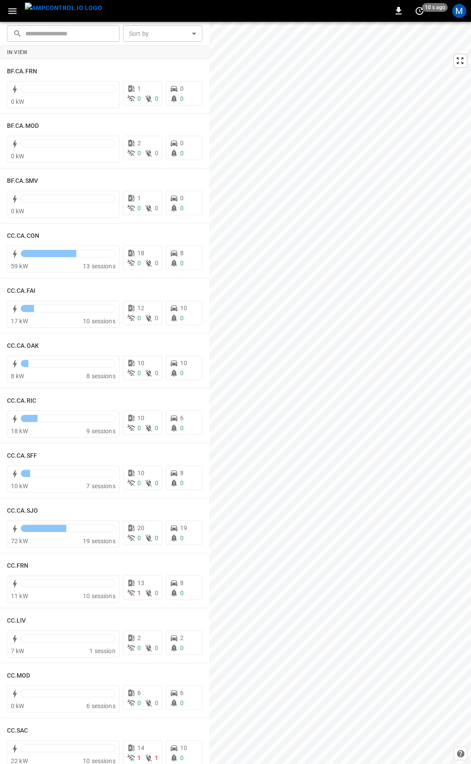
click at [12, 10] on icon "button" at bounding box center [12, 11] width 8 height 6
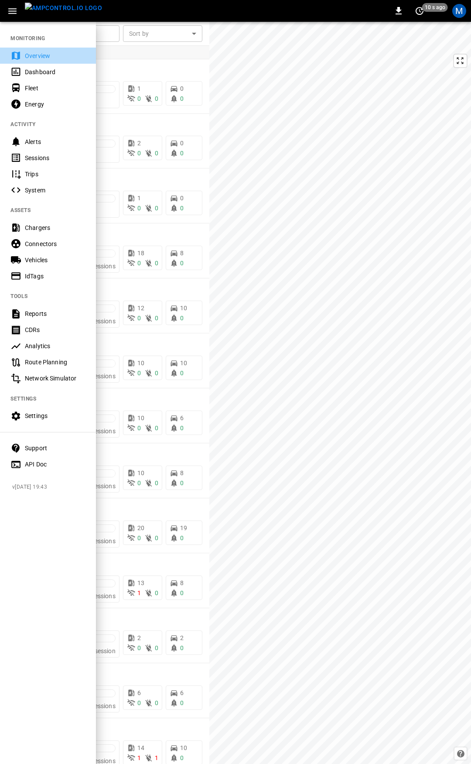
click at [42, 60] on div "Overview" at bounding box center [48, 56] width 96 height 16
